Goal: Find specific page/section: Find specific page/section

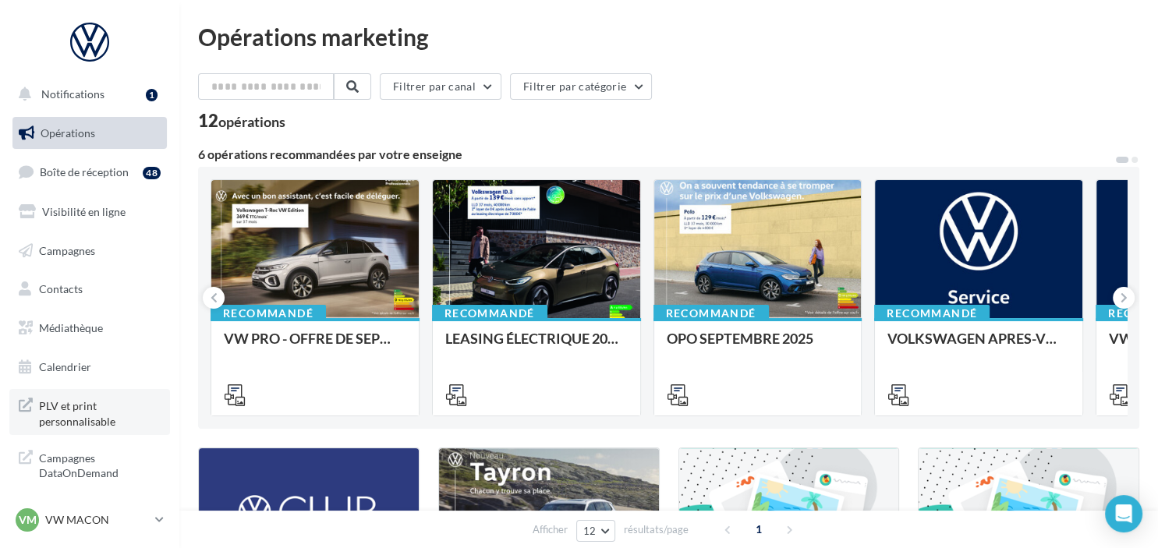
scroll to position [7, 0]
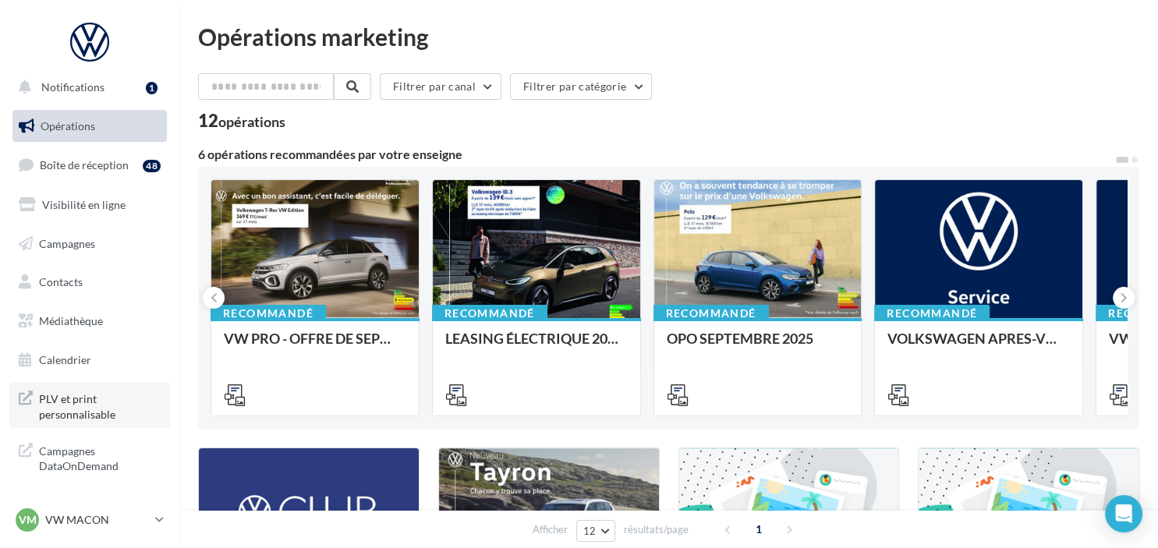
click at [116, 413] on span "PLV et print personnalisable" at bounding box center [100, 405] width 122 height 34
